Goal: Transaction & Acquisition: Purchase product/service

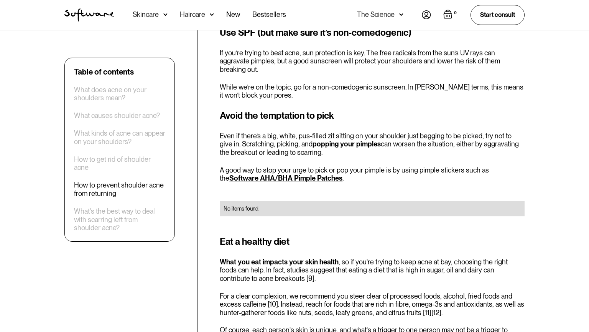
scroll to position [2162, 0]
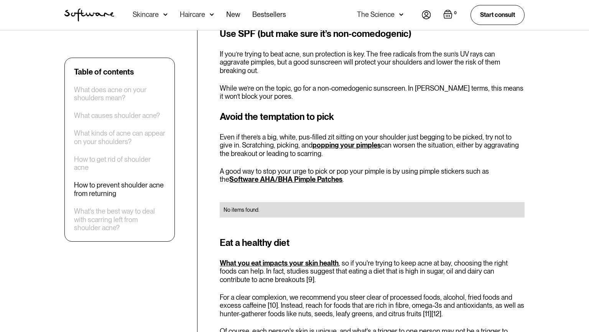
click at [266, 175] on link "Software AHA/BHA Pimple Patches" at bounding box center [285, 179] width 113 height 8
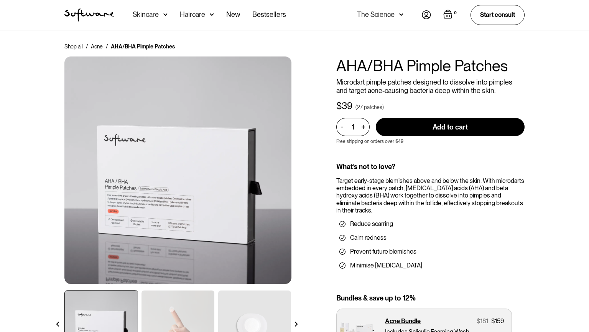
click at [157, 324] on img at bounding box center [178, 324] width 73 height 68
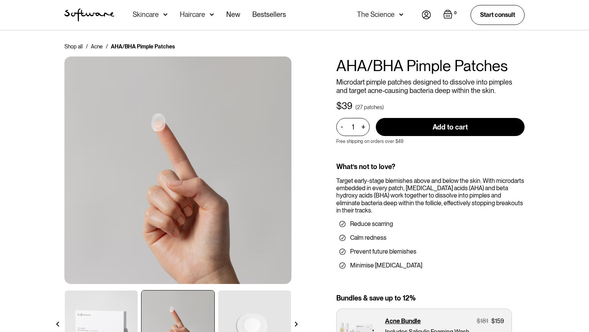
click at [281, 308] on img at bounding box center [254, 324] width 73 height 68
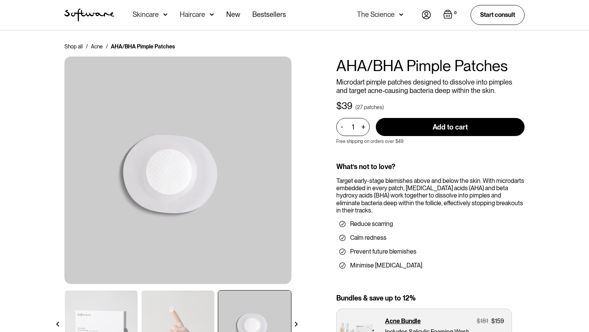
click at [298, 323] on img at bounding box center [296, 323] width 5 height 5
